Goal: Find specific page/section: Find specific page/section

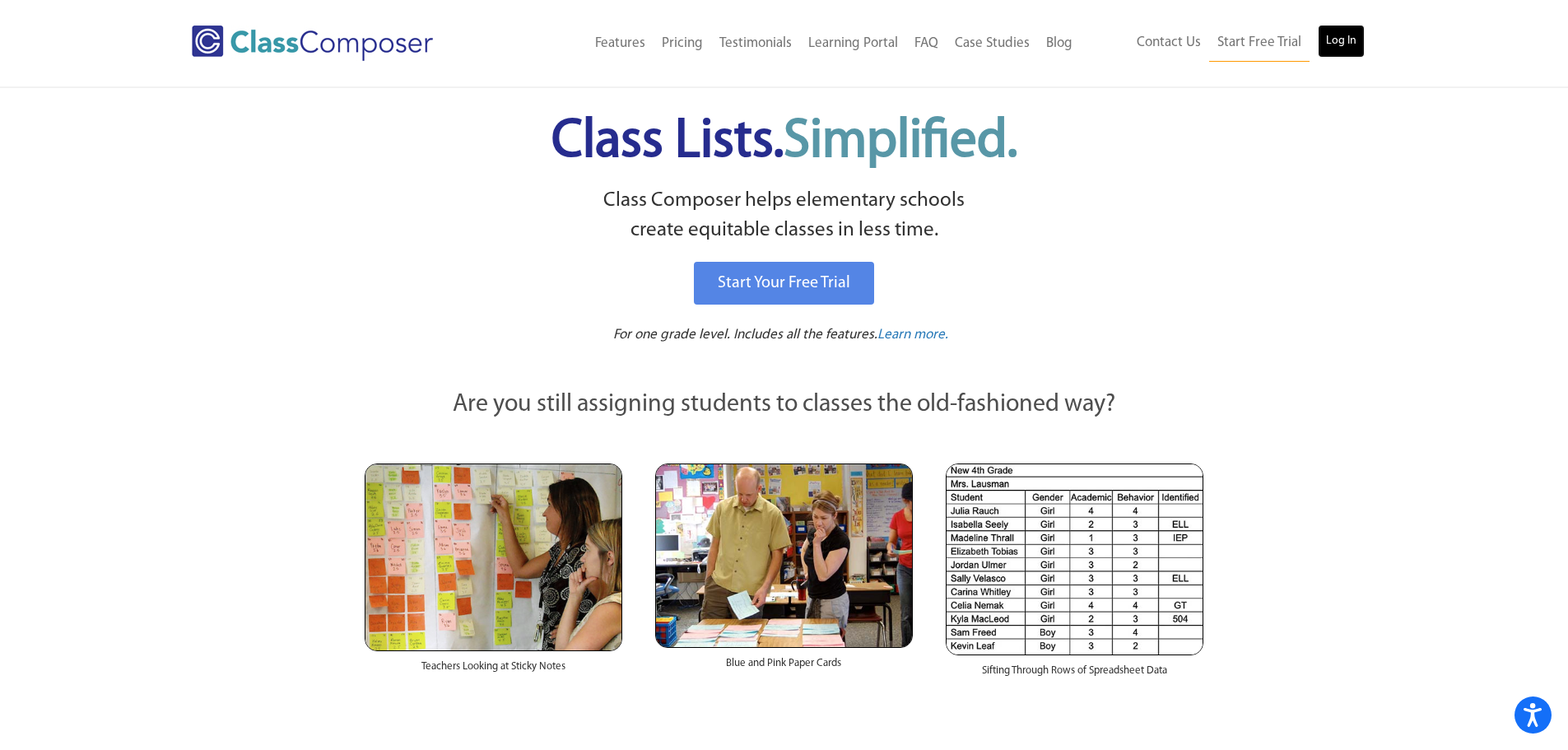
click at [1347, 42] on link "Log In" at bounding box center [1341, 41] width 47 height 33
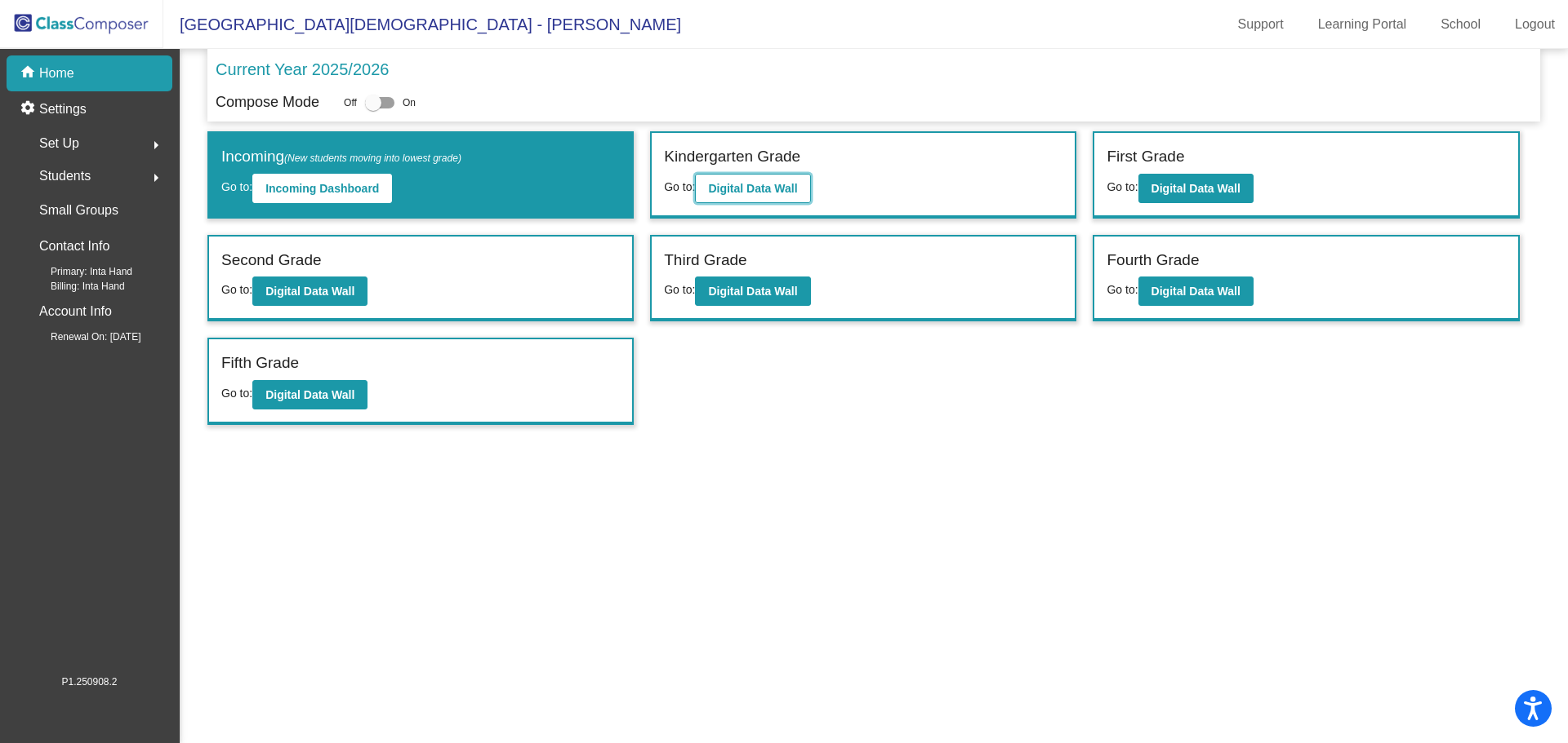
click at [756, 189] on b "Digital Data Wall" at bounding box center [753, 189] width 89 height 13
click at [1193, 191] on b "Digital Data Wall" at bounding box center [1196, 189] width 89 height 13
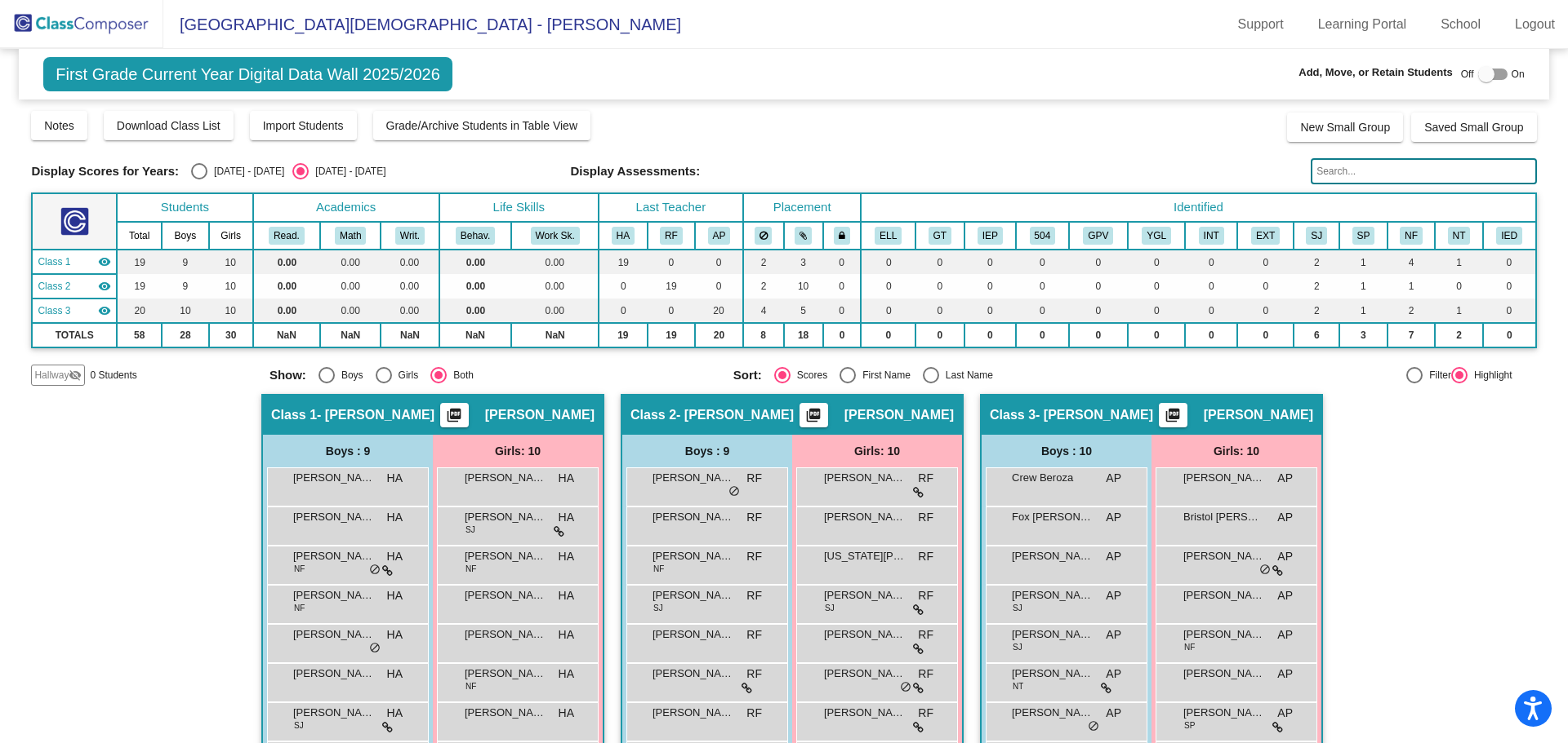
click at [95, 21] on img at bounding box center [81, 24] width 163 height 48
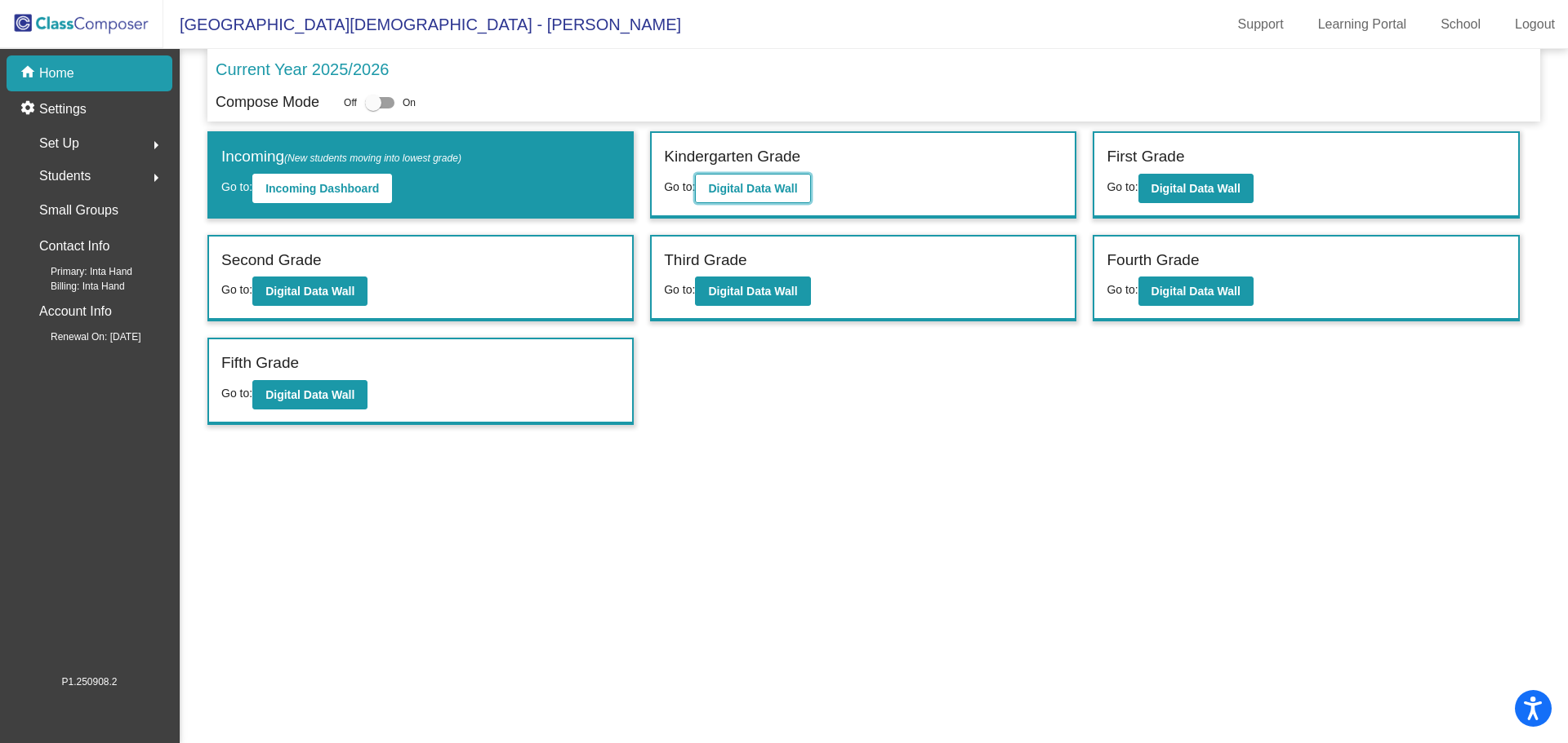
click at [755, 182] on b "Digital Data Wall" at bounding box center [753, 189] width 89 height 13
